Goal: Task Accomplishment & Management: Complete application form

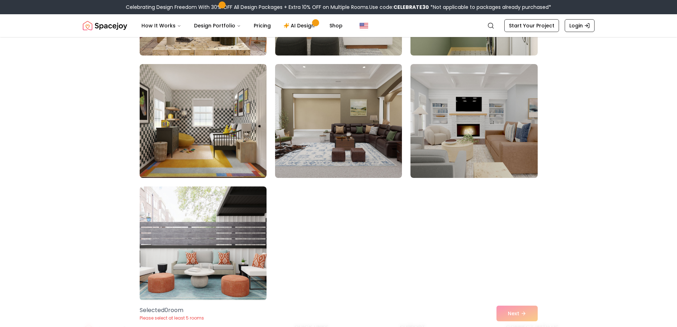
scroll to position [3983, 0]
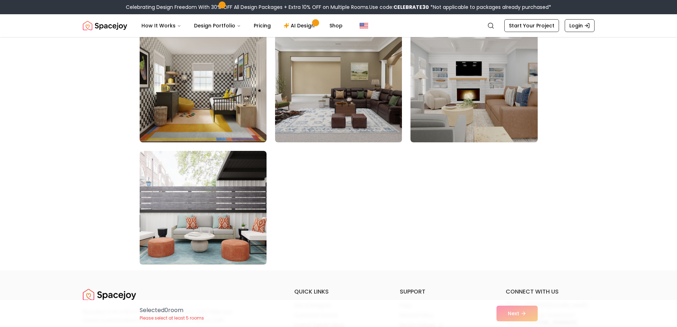
click at [345, 95] on img at bounding box center [338, 85] width 133 height 119
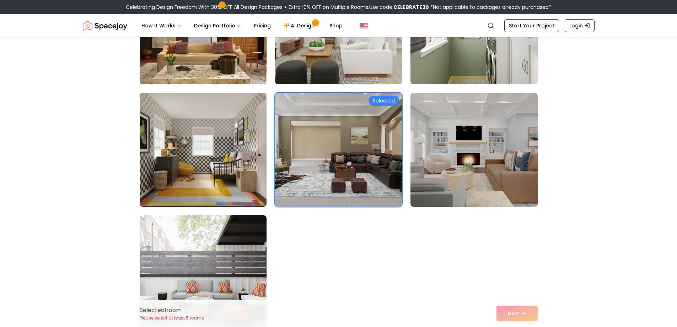
scroll to position [3876, 0]
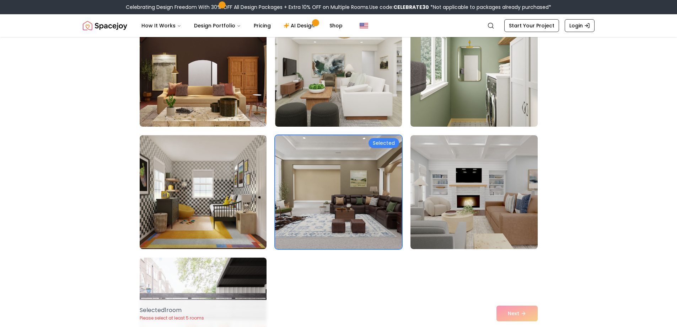
click at [520, 314] on div "Selected 1 room Please select at least 5 rooms Next" at bounding box center [339, 313] width 410 height 27
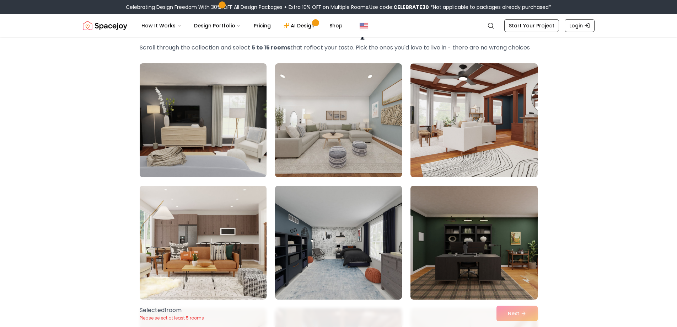
scroll to position [44, 0]
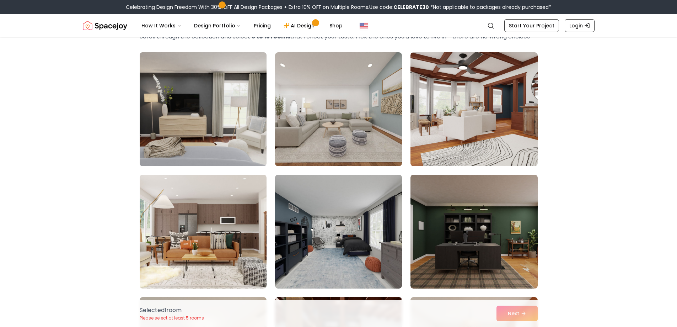
click at [214, 99] on img at bounding box center [203, 108] width 133 height 119
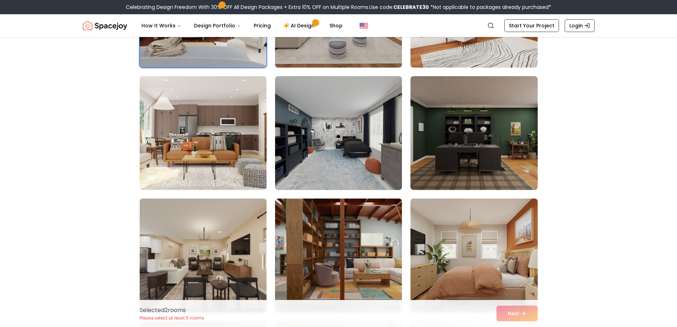
scroll to position [151, 0]
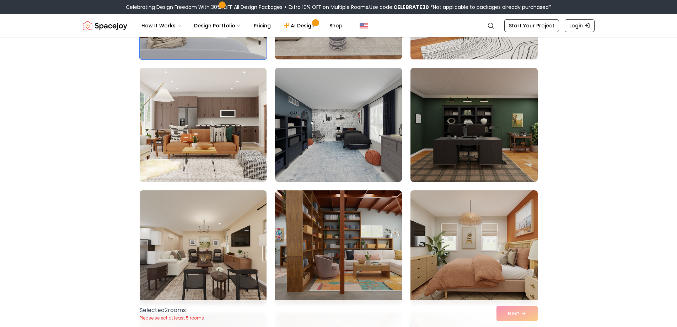
click at [510, 141] on img at bounding box center [474, 124] width 133 height 119
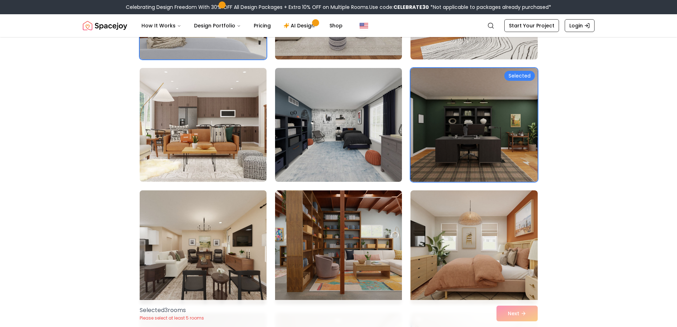
click at [216, 276] on img at bounding box center [203, 246] width 133 height 119
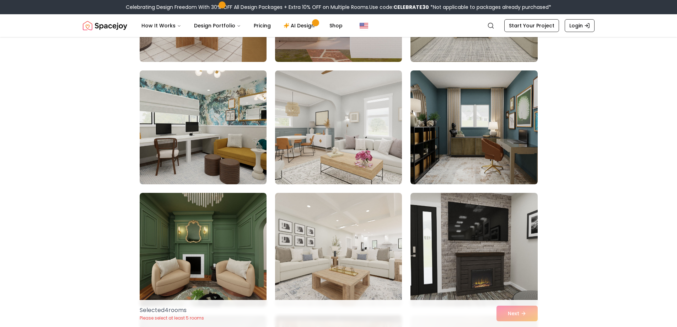
scroll to position [649, 0]
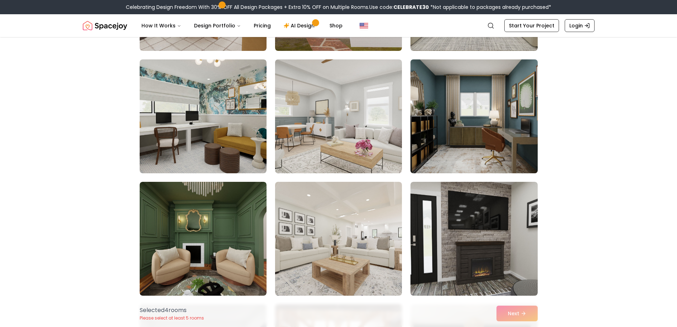
click at [464, 134] on img at bounding box center [474, 116] width 133 height 119
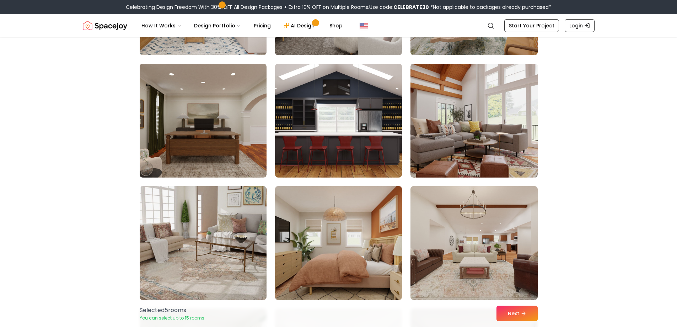
scroll to position [1147, 0]
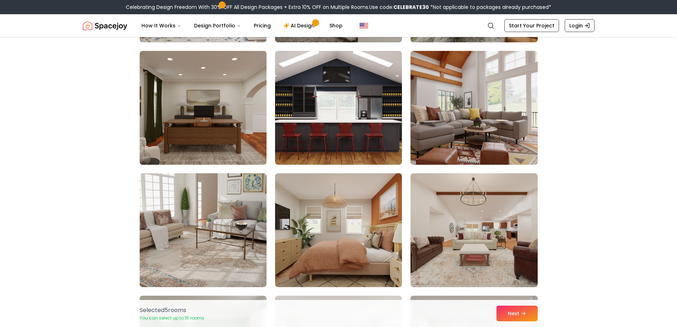
click at [217, 140] on img at bounding box center [203, 107] width 133 height 119
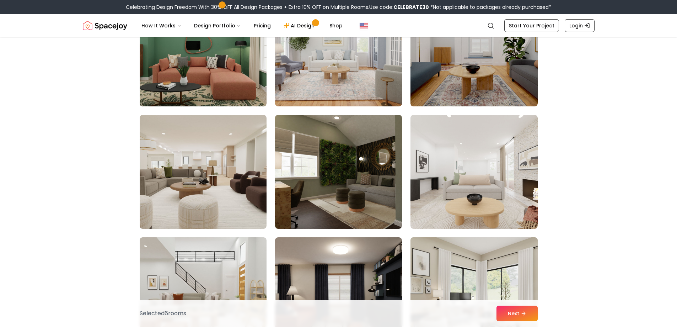
scroll to position [1467, 0]
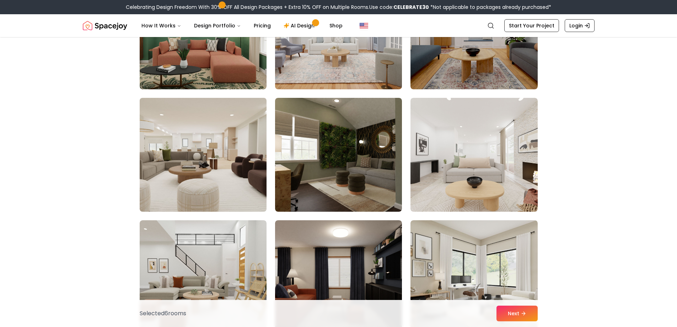
click at [183, 170] on img at bounding box center [203, 154] width 133 height 119
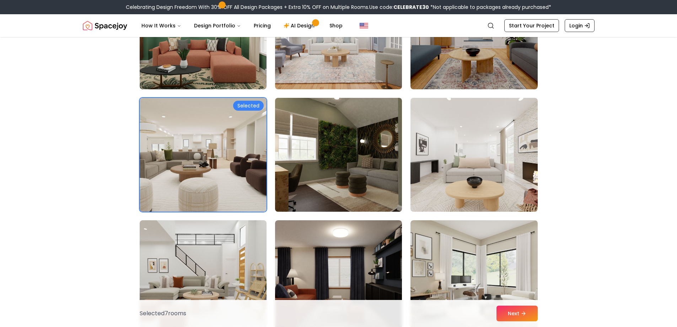
click at [344, 181] on img at bounding box center [338, 154] width 133 height 119
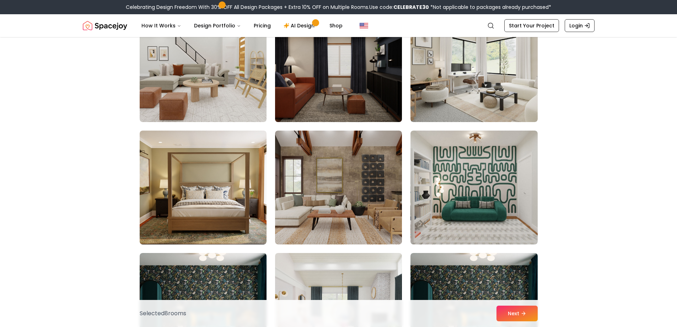
scroll to position [1680, 0]
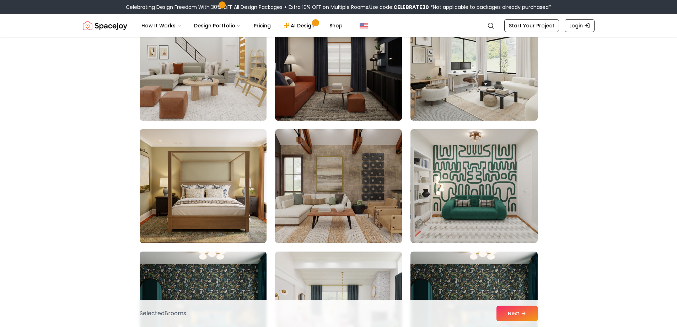
click at [350, 105] on img at bounding box center [338, 63] width 133 height 119
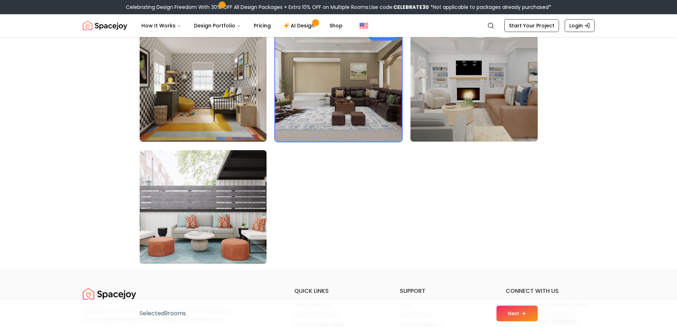
scroll to position [3992, 0]
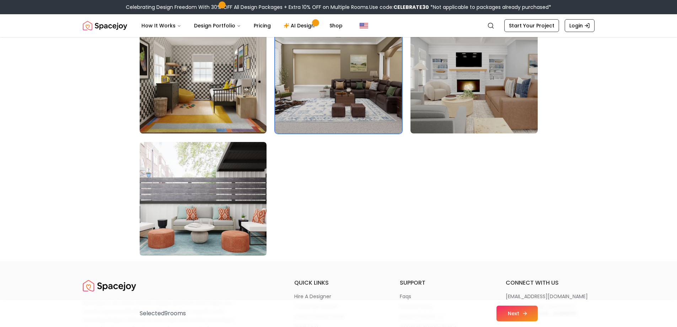
click at [532, 317] on button "Next" at bounding box center [517, 313] width 41 height 16
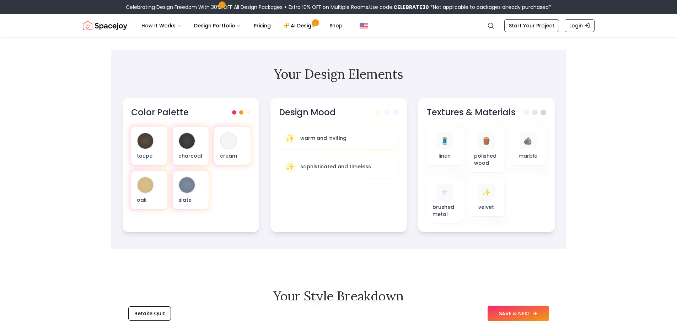
scroll to position [213, 0]
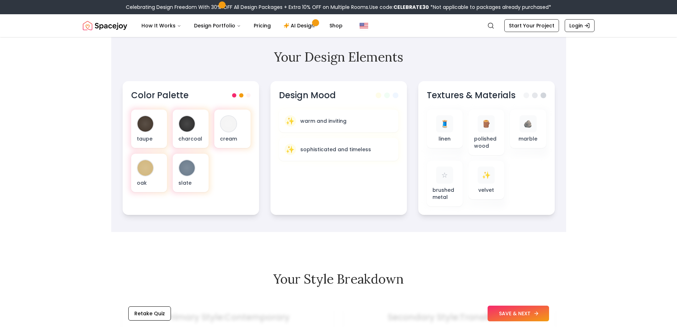
click at [529, 311] on button "SAVE & NEXT" at bounding box center [519, 313] width 62 height 16
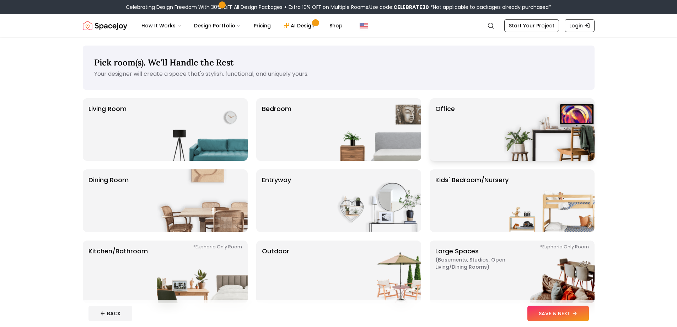
click at [551, 134] on img at bounding box center [549, 129] width 91 height 63
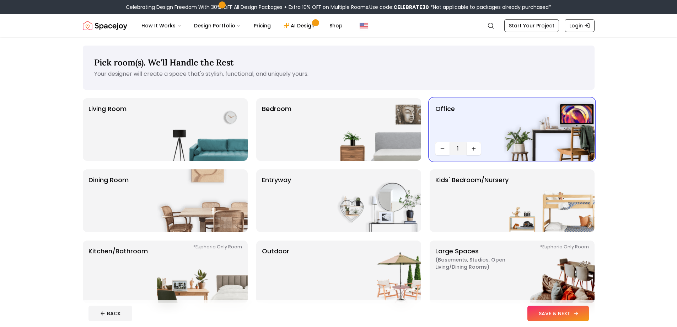
click at [549, 312] on button "SAVE & NEXT" at bounding box center [559, 313] width 62 height 16
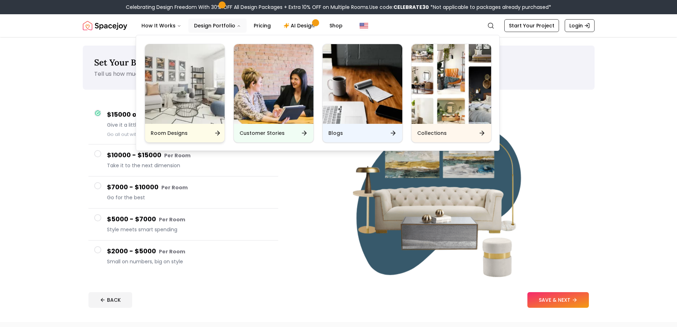
click at [209, 87] on img "Main" at bounding box center [185, 84] width 80 height 80
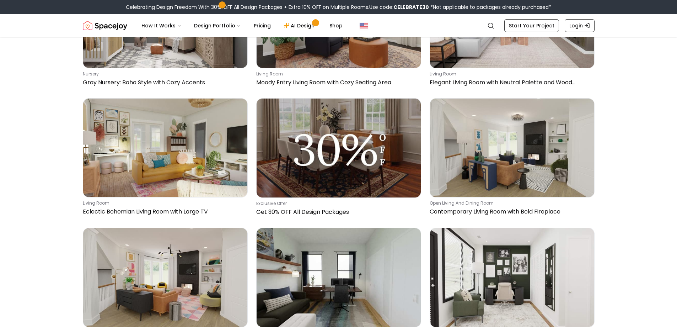
scroll to position [853, 0]
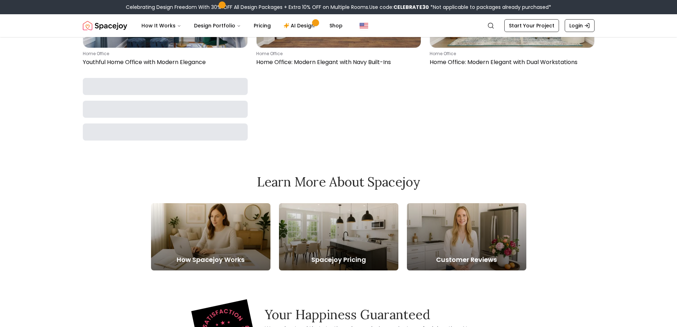
scroll to position [1707, 0]
